Goal: Transaction & Acquisition: Subscribe to service/newsletter

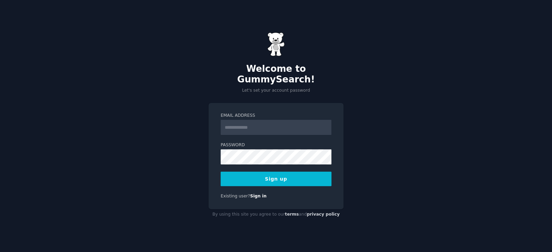
click at [219, 118] on div "Email Address Password 8 or more characters Alphanumeric characters No common p…" at bounding box center [275, 156] width 135 height 106
click at [221, 120] on input "Email Address" at bounding box center [275, 127] width 111 height 15
type input "**********"
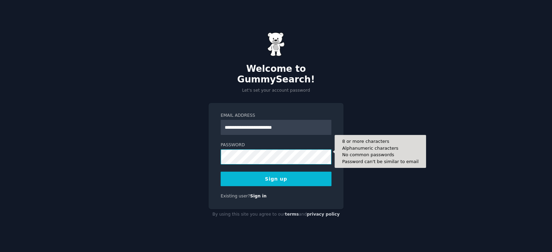
click at [220, 172] on button "Sign up" at bounding box center [275, 179] width 111 height 14
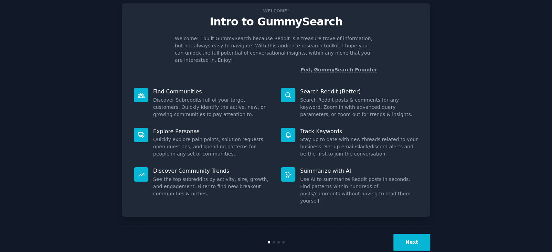
scroll to position [17, 0]
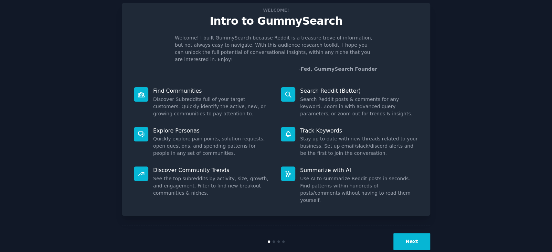
click at [421, 233] on button "Next" at bounding box center [411, 241] width 37 height 17
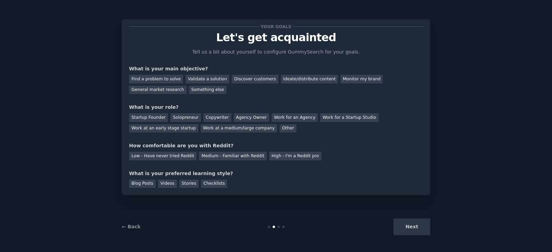
click at [413, 216] on div "← Back Next" at bounding box center [276, 227] width 308 height 32
click at [186, 86] on div "General market research" at bounding box center [157, 90] width 57 height 9
click at [153, 80] on div "Find a problem to solve" at bounding box center [156, 79] width 54 height 9
click at [197, 80] on div "Validate a solution" at bounding box center [207, 79] width 44 height 9
click at [142, 76] on div "Find a problem to solve" at bounding box center [156, 79] width 54 height 9
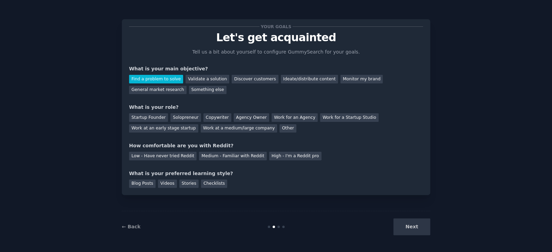
drag, startPoint x: 426, startPoint y: 215, endPoint x: 425, endPoint y: 220, distance: 5.3
click at [425, 218] on div "← Back Next" at bounding box center [276, 227] width 308 height 32
click at [425, 221] on div "Next" at bounding box center [378, 227] width 103 height 17
click at [424, 222] on div "Next" at bounding box center [378, 227] width 103 height 17
click at [420, 226] on div "Next" at bounding box center [378, 227] width 103 height 17
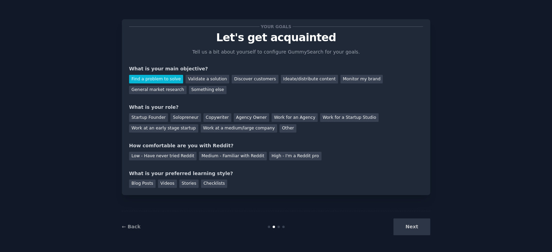
click at [417, 225] on div "Next" at bounding box center [378, 227] width 103 height 17
click at [154, 116] on div "Startup Founder" at bounding box center [148, 117] width 39 height 9
click at [164, 158] on div "Low - Have never tried Reddit" at bounding box center [162, 156] width 67 height 9
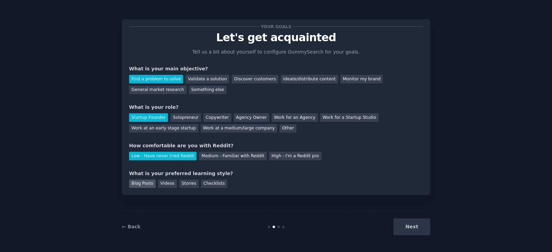
click at [148, 187] on div "Blog Posts" at bounding box center [142, 184] width 26 height 9
click at [204, 185] on div "Checklists" at bounding box center [214, 184] width 26 height 9
click at [141, 186] on div "Blog Posts" at bounding box center [142, 184] width 26 height 9
click at [403, 222] on button "Next" at bounding box center [411, 227] width 37 height 17
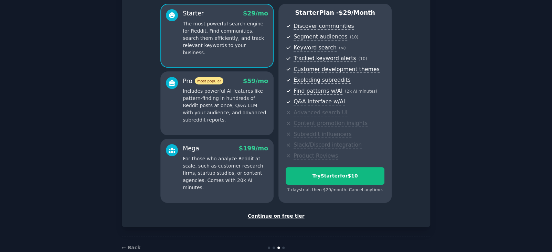
scroll to position [73, 0]
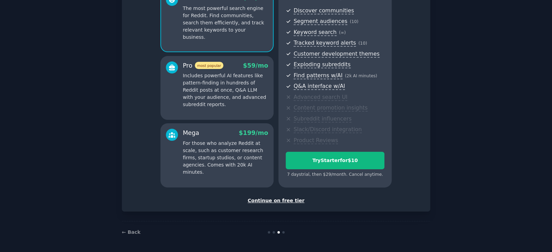
click at [287, 201] on div "Continue on free tier" at bounding box center [276, 200] width 294 height 7
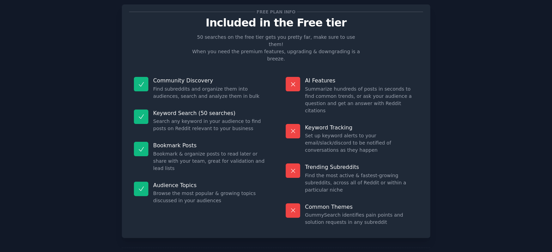
scroll to position [15, 0]
